Goal: Use online tool/utility: Utilize a website feature to perform a specific function

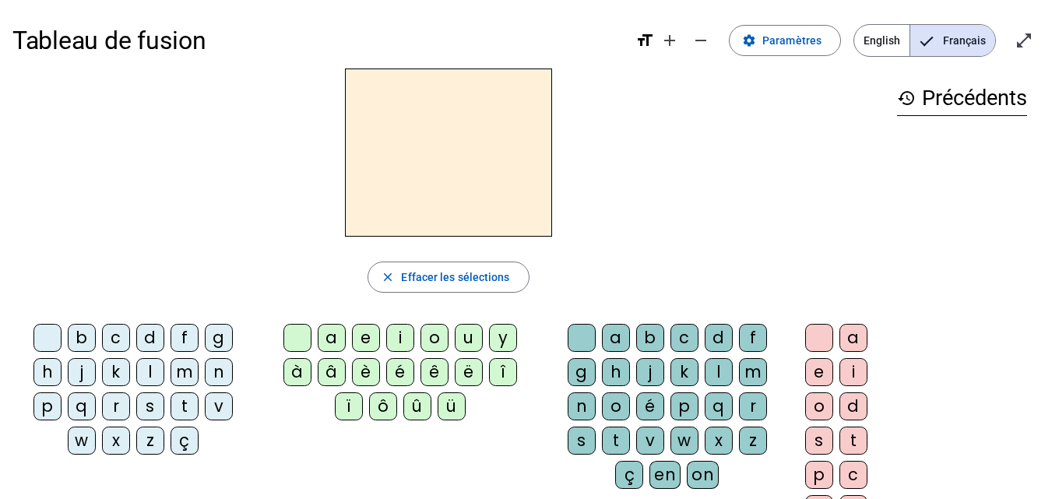
click at [144, 343] on div "d" at bounding box center [150, 338] width 28 height 28
click at [404, 369] on div "é" at bounding box center [400, 372] width 28 height 28
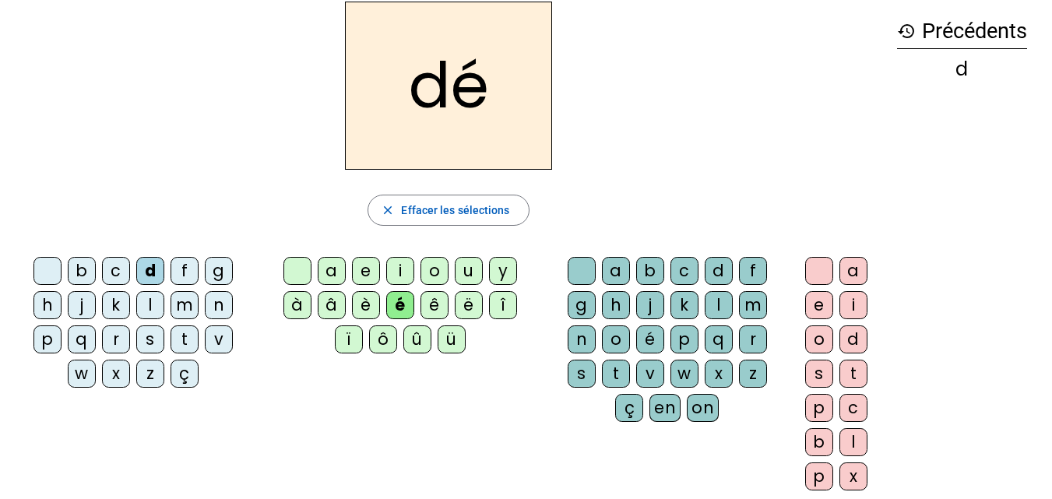
scroll to position [73, 0]
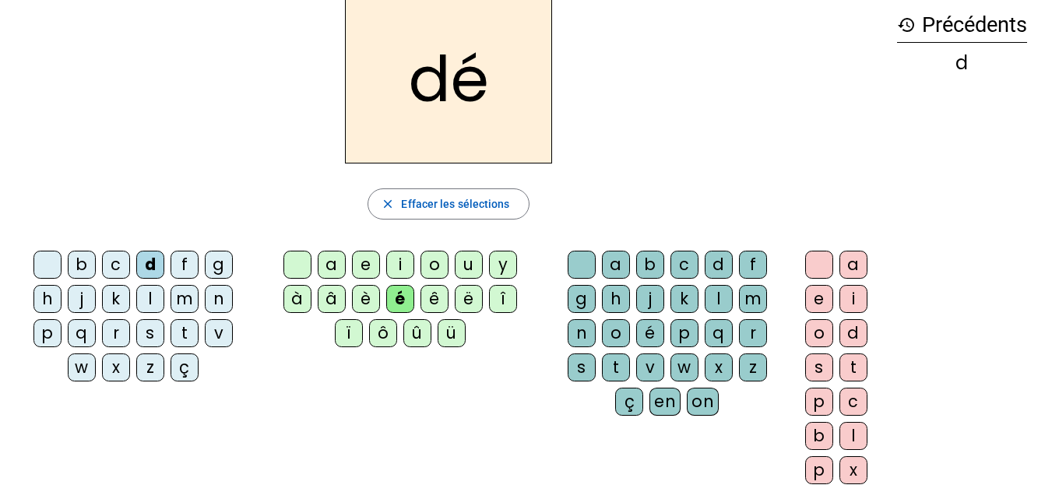
click at [684, 263] on div "c" at bounding box center [684, 265] width 28 height 28
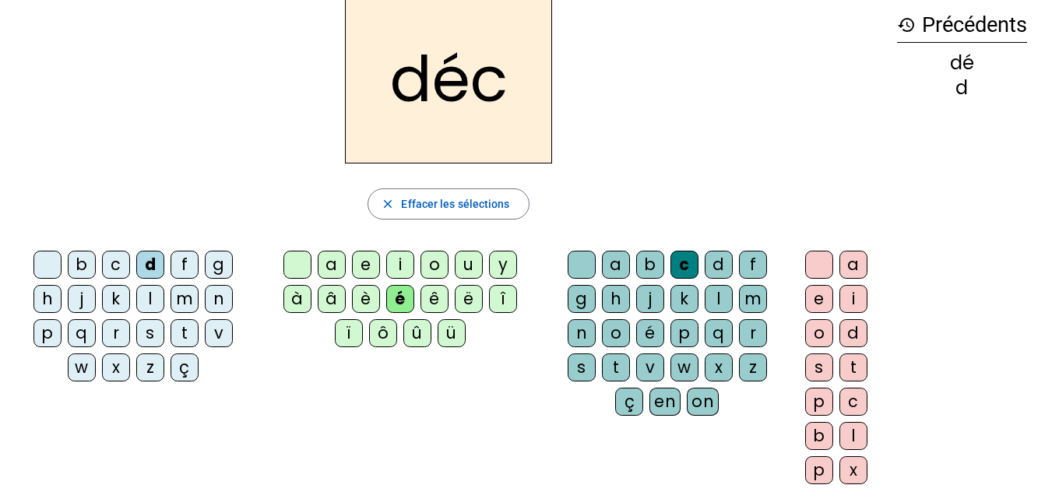
click at [371, 259] on div "e" at bounding box center [366, 265] width 28 height 28
click at [192, 296] on div "m" at bounding box center [185, 299] width 28 height 28
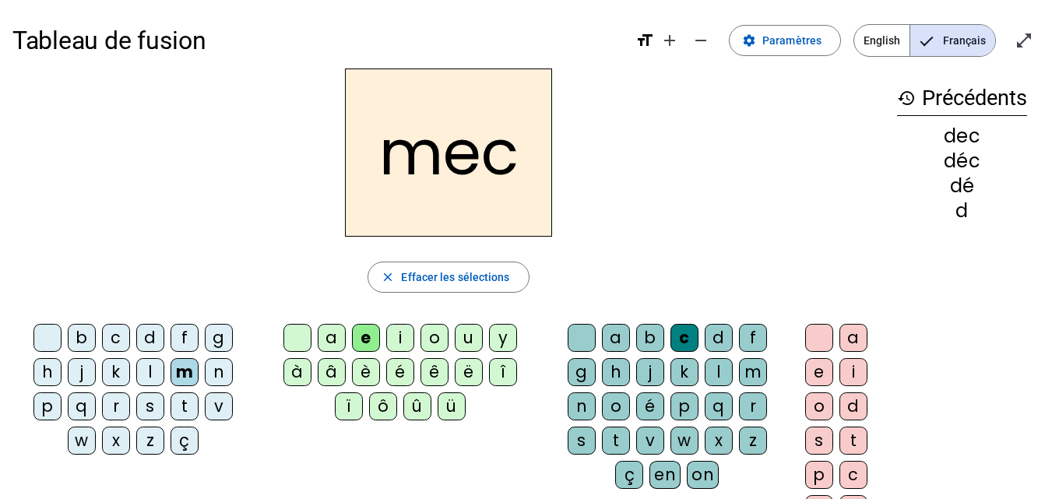
scroll to position [0, 0]
click at [399, 286] on span "button" at bounding box center [448, 277] width 160 height 37
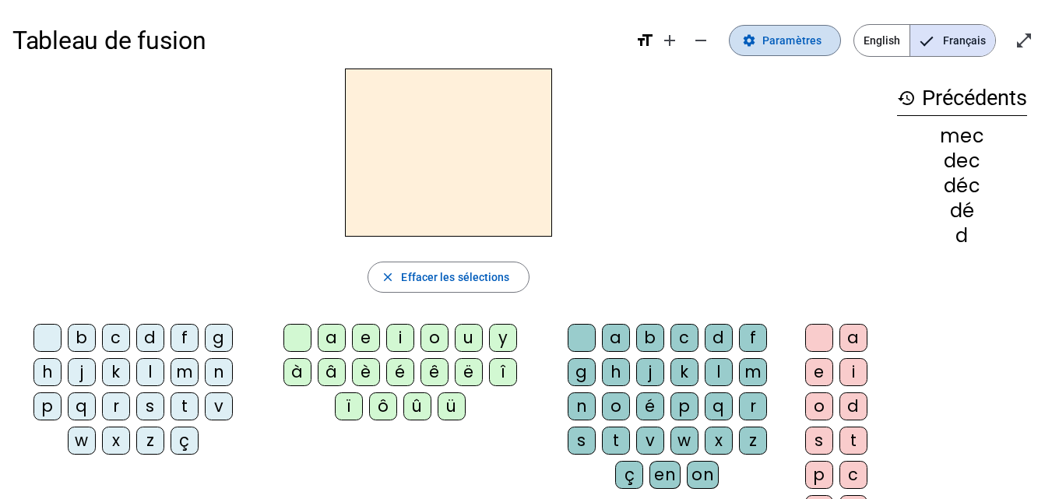
click at [776, 44] on span "Paramètres" at bounding box center [791, 40] width 59 height 19
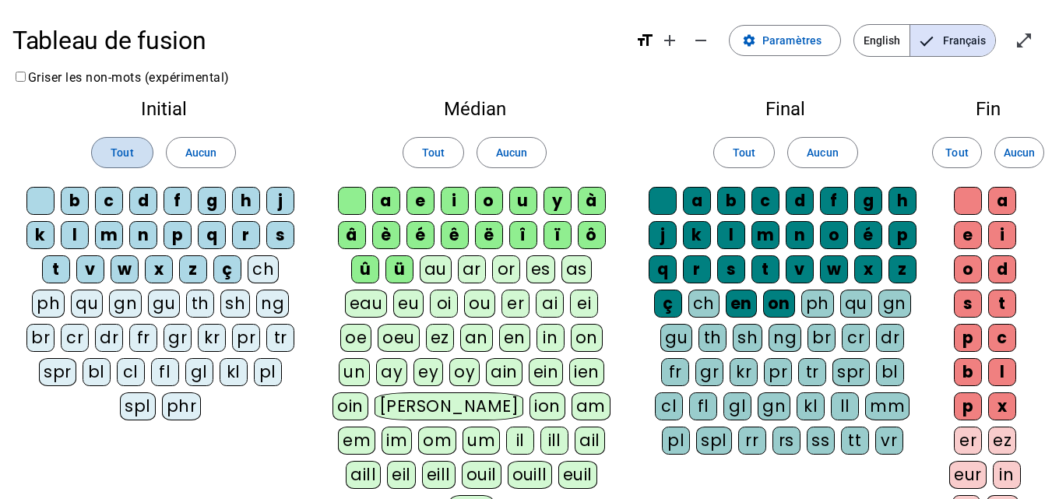
click at [127, 143] on span "Tout" at bounding box center [122, 152] width 23 height 19
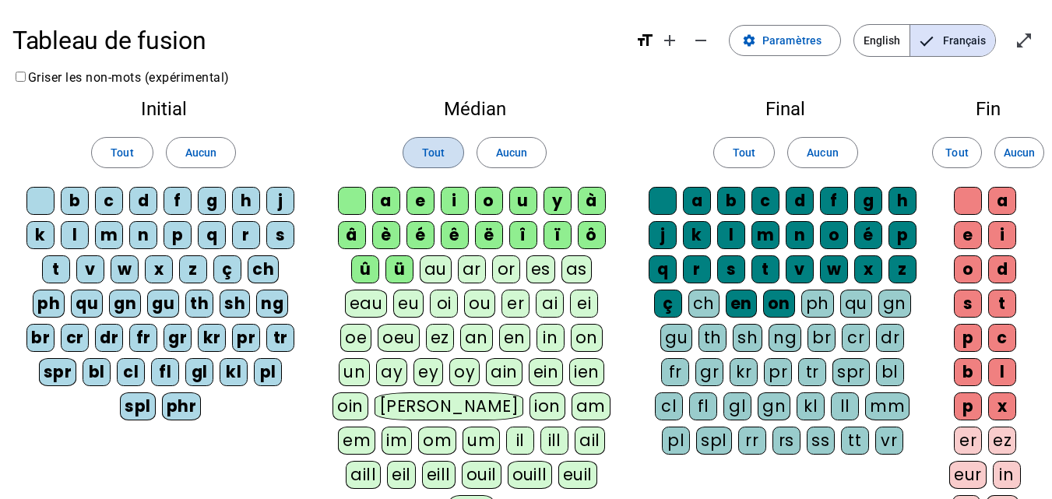
click at [437, 150] on span "Tout" at bounding box center [433, 152] width 23 height 19
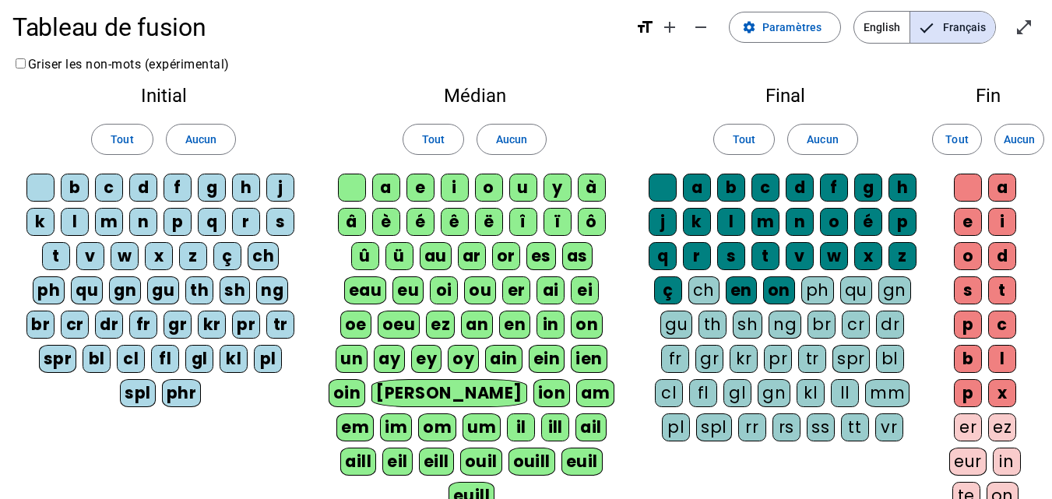
scroll to position [12, 0]
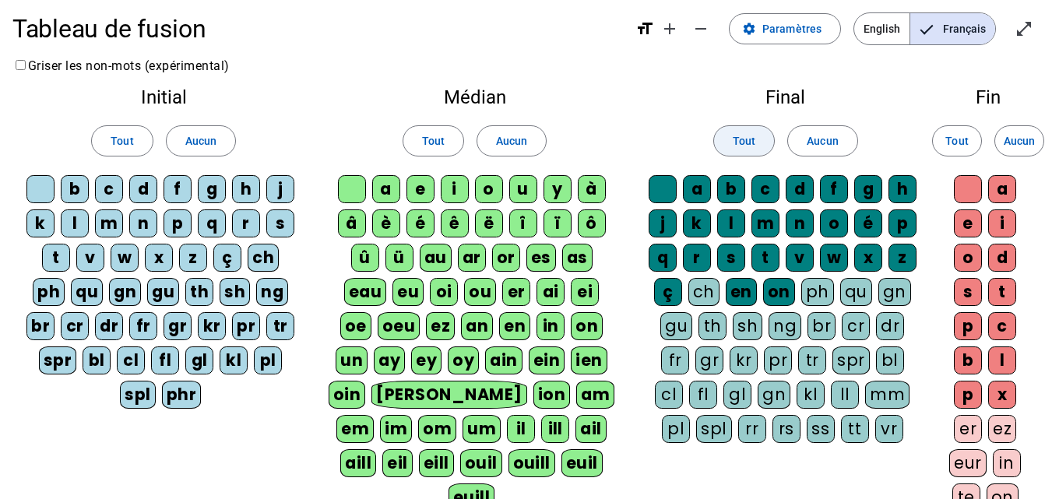
click at [748, 138] on span "Tout" at bounding box center [744, 141] width 23 height 19
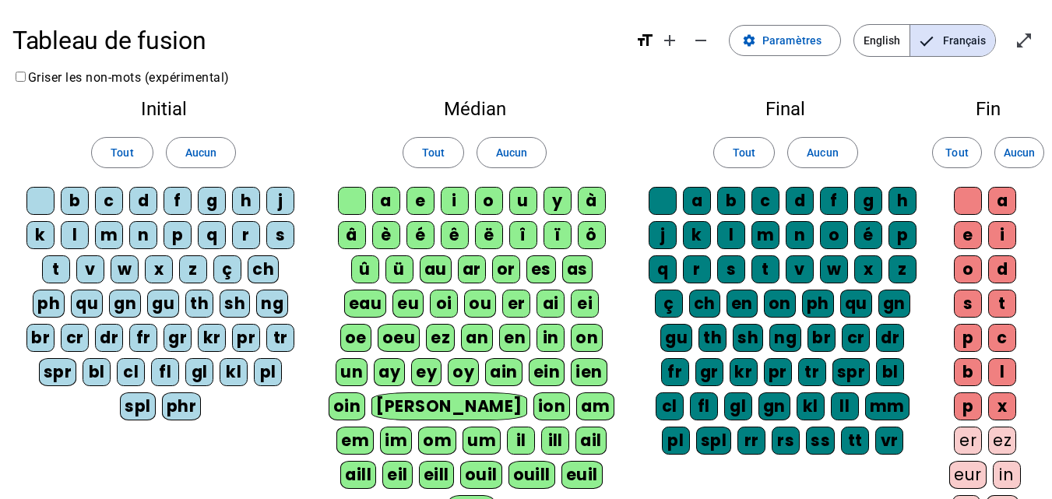
scroll to position [306, 0]
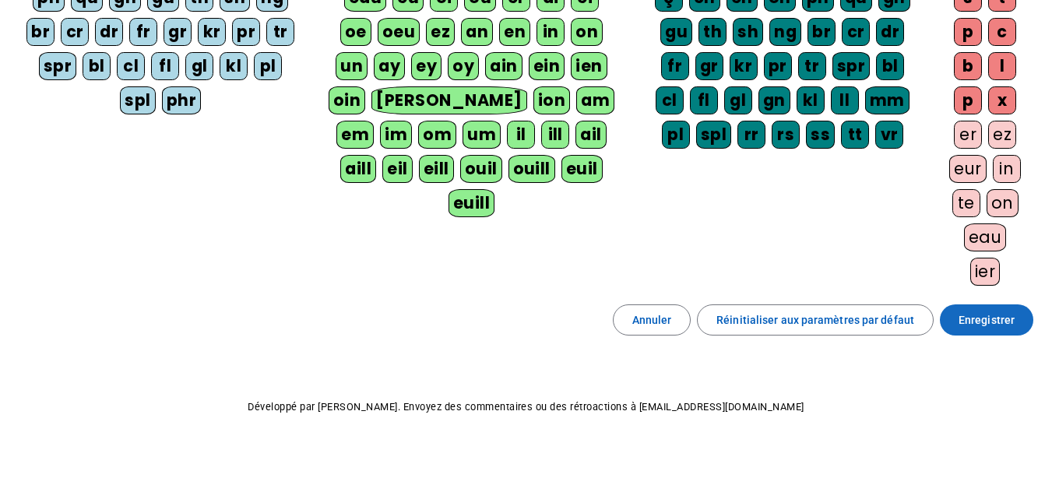
click at [956, 317] on span at bounding box center [986, 319] width 93 height 37
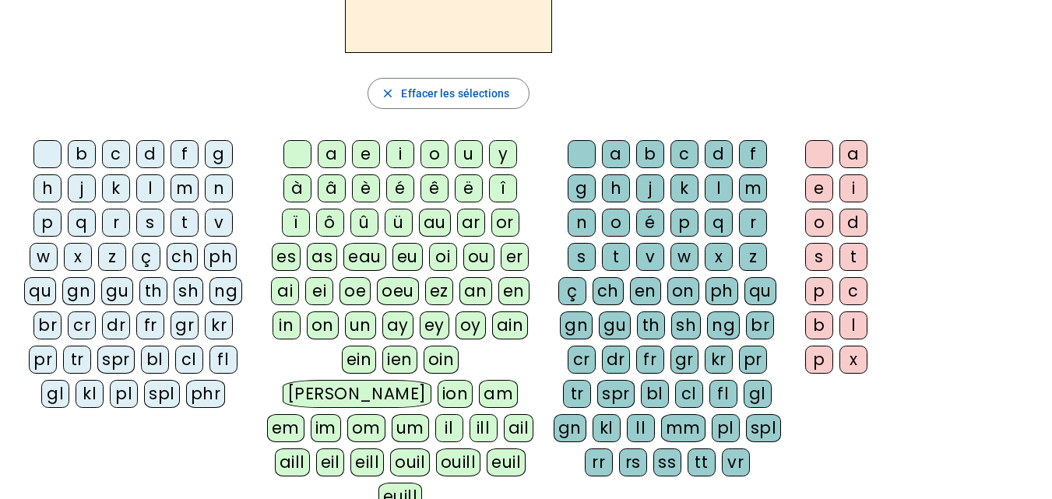
scroll to position [185, 0]
click at [150, 150] on div "d" at bounding box center [150, 153] width 28 height 28
click at [396, 192] on div "é" at bounding box center [400, 188] width 28 height 28
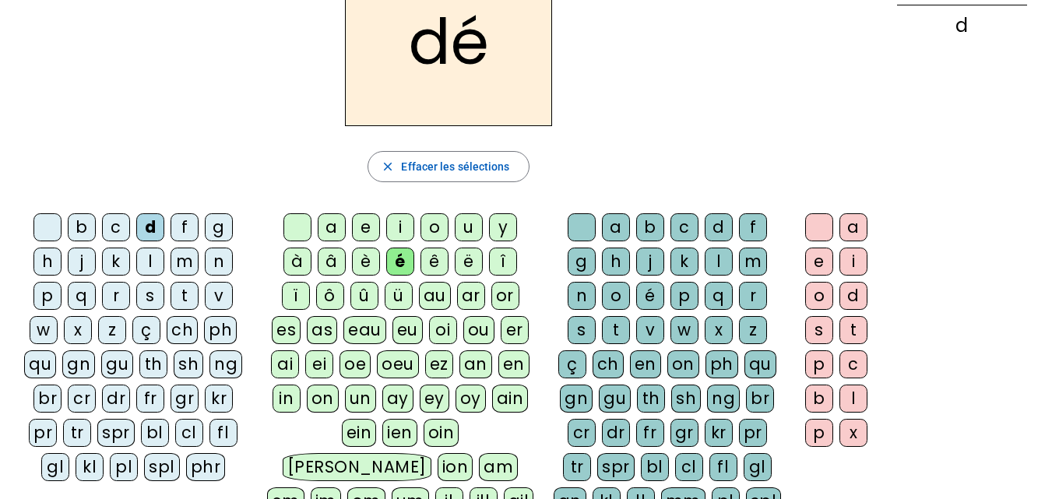
scroll to position [114, 0]
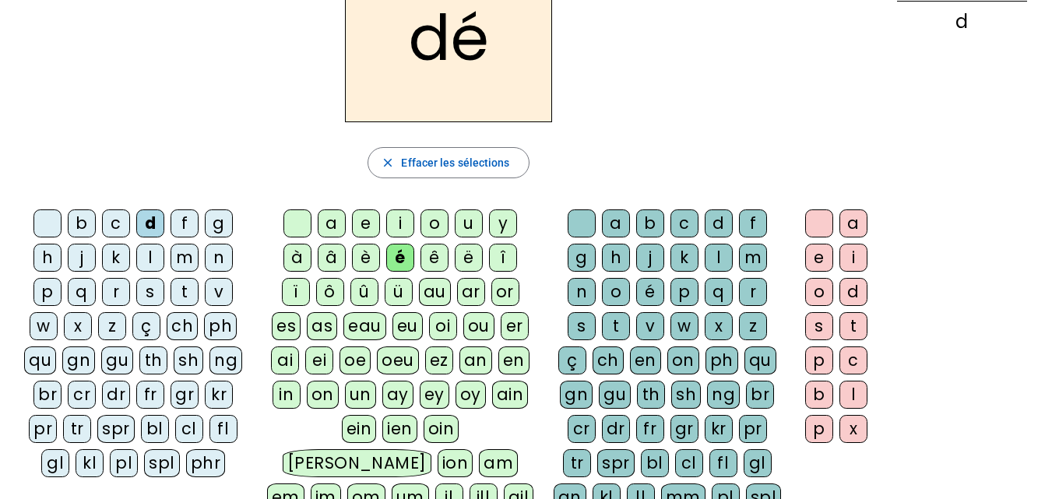
click at [127, 229] on div "c" at bounding box center [116, 223] width 28 height 28
click at [276, 484] on div "em" at bounding box center [285, 498] width 37 height 28
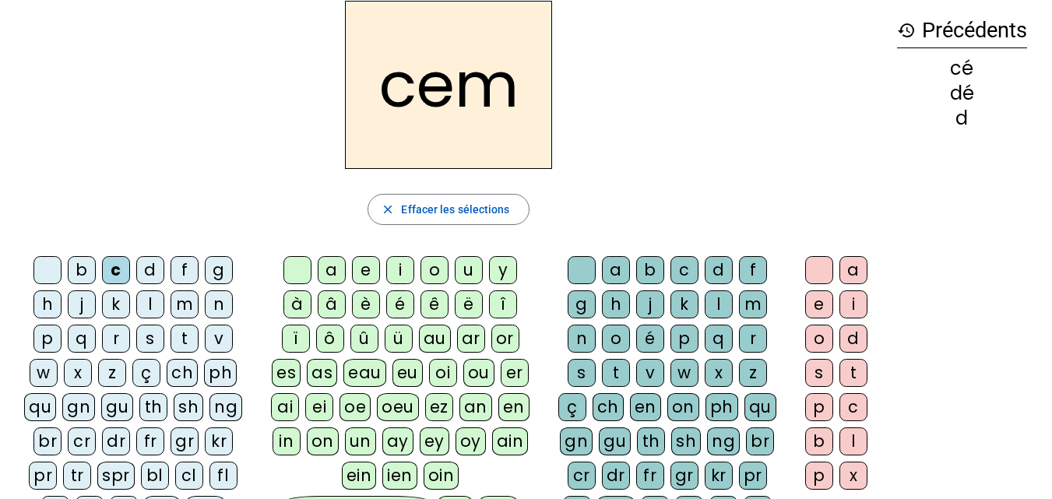
scroll to position [0, 0]
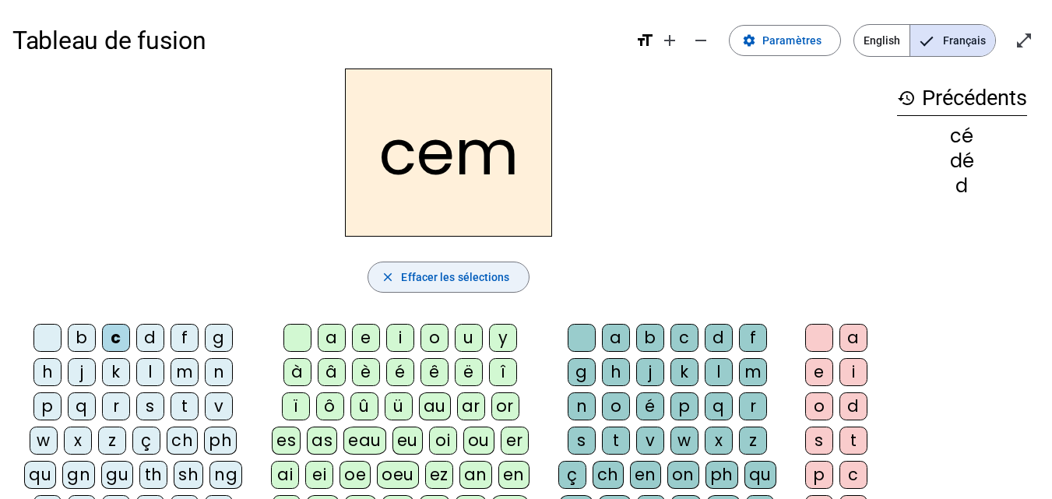
click at [468, 276] on span "Effacer les sélections" at bounding box center [455, 277] width 108 height 19
